Goal: Transaction & Acquisition: Obtain resource

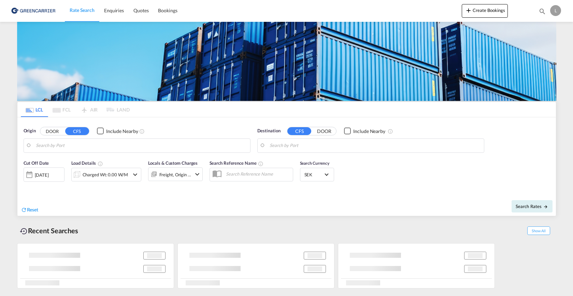
type input "SE-57631, [GEOGRAPHIC_DATA], [GEOGRAPHIC_DATA]"
type input "[GEOGRAPHIC_DATA] ([GEOGRAPHIC_DATA]), MYPKG"
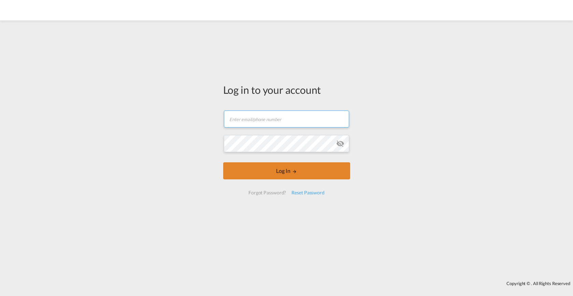
type input "[PERSON_NAME][EMAIL_ADDRESS][PERSON_NAME][DOMAIN_NAME]"
click at [292, 169] on button "Log In" at bounding box center [286, 170] width 127 height 17
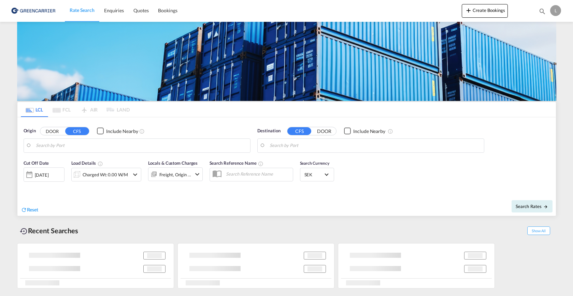
type input "SE-57631, [GEOGRAPHIC_DATA], [GEOGRAPHIC_DATA]"
type input "[GEOGRAPHIC_DATA] ([GEOGRAPHIC_DATA]), MYPKG"
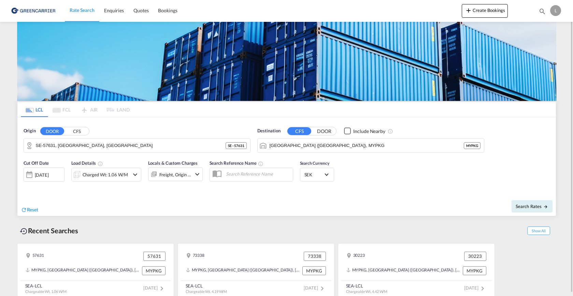
click at [135, 175] on md-icon "icon-chevron-down" at bounding box center [135, 175] width 8 height 8
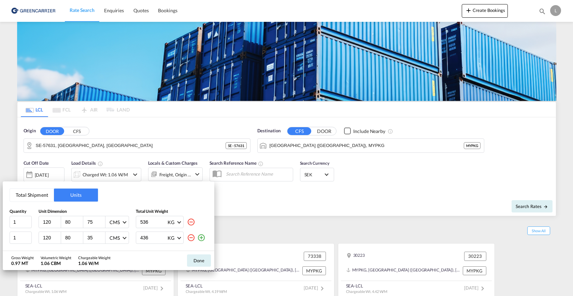
click at [191, 239] on md-icon "icon-minus-circle-outline" at bounding box center [191, 238] width 8 height 8
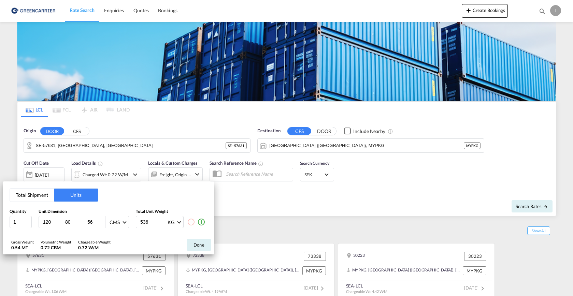
click at [102, 224] on input "56" at bounding box center [96, 222] width 18 height 6
type input "55"
click at [102, 224] on input "55" at bounding box center [96, 222] width 18 height 6
drag, startPoint x: 153, startPoint y: 222, endPoint x: 96, endPoint y: 219, distance: 57.4
click at [96, 219] on div "1 120 80 55 CMS CMS Inches 536 KG KG LB" at bounding box center [109, 222] width 198 height 12
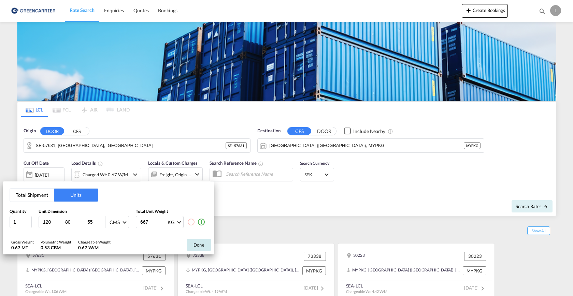
type input "667"
click at [203, 246] on button "Done" at bounding box center [199, 245] width 24 height 12
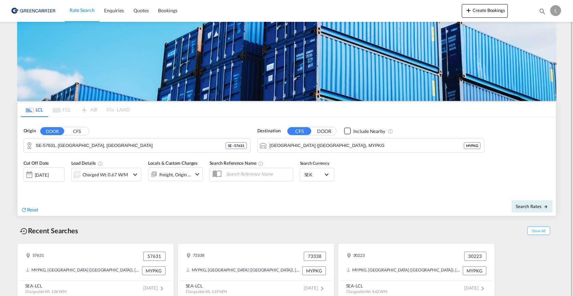
scroll to position [3, 0]
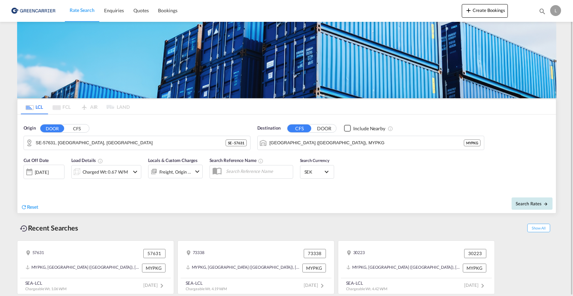
click at [529, 204] on span "Search Rates" at bounding box center [531, 203] width 33 height 5
type input "57631 to MYPKG / [DATE]"
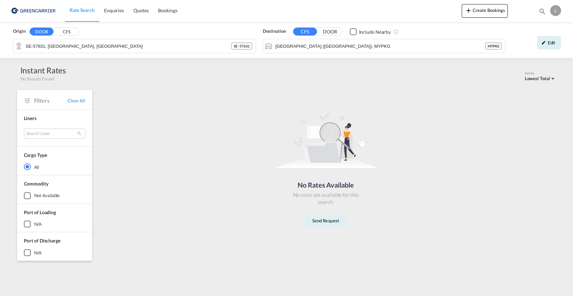
click at [523, 142] on div "No Rates Available No rates are available for this search. Send Request" at bounding box center [325, 166] width 455 height 146
click at [550, 44] on div "Edit" at bounding box center [549, 43] width 24 height 14
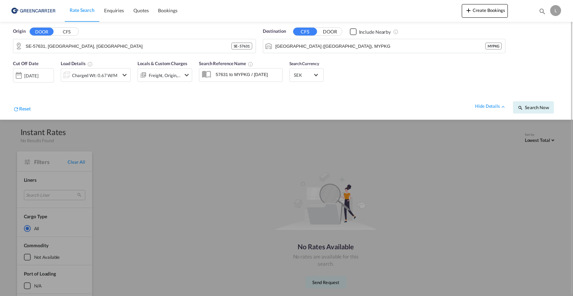
click at [124, 75] on md-icon "icon-chevron-down" at bounding box center [124, 75] width 8 height 8
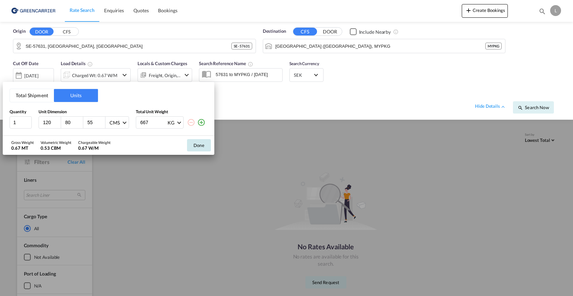
click at [197, 144] on button "Done" at bounding box center [199, 145] width 24 height 12
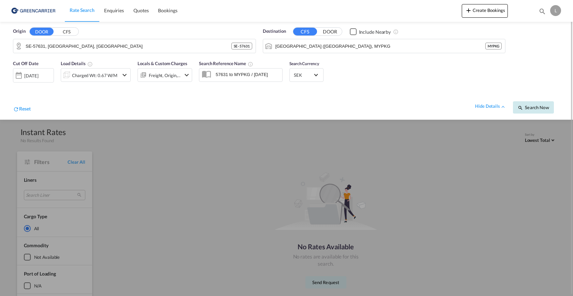
click at [539, 107] on span "Search Now" at bounding box center [532, 107] width 31 height 5
